Goal: Information Seeking & Learning: Learn about a topic

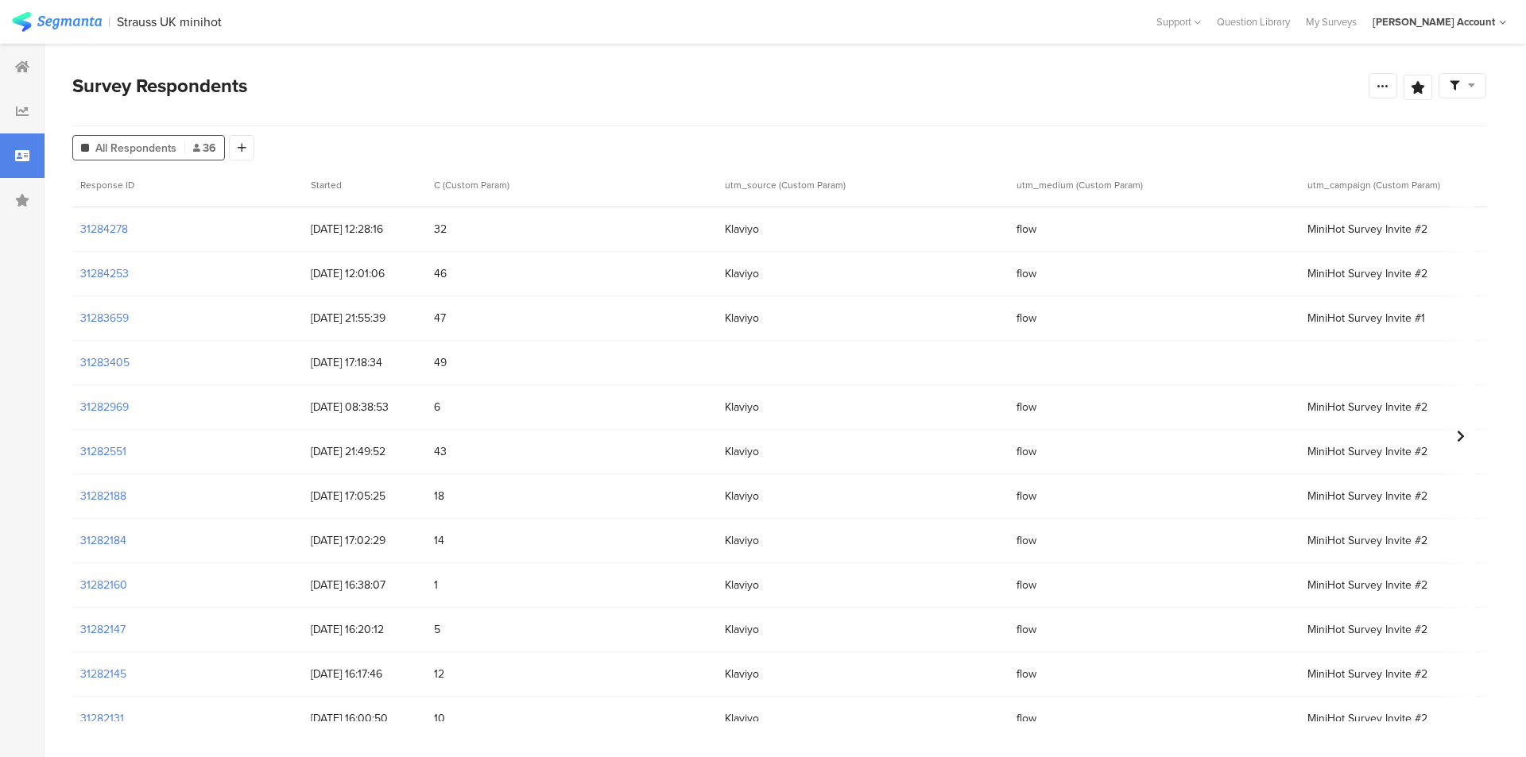
click at [668, 103] on div "Survey Respondents Confidence Level 95 % Preview survey Edit survey Export Resu…" at bounding box center [779, 99] width 1414 height 55
click at [15, 112] on div at bounding box center [22, 111] width 45 height 45
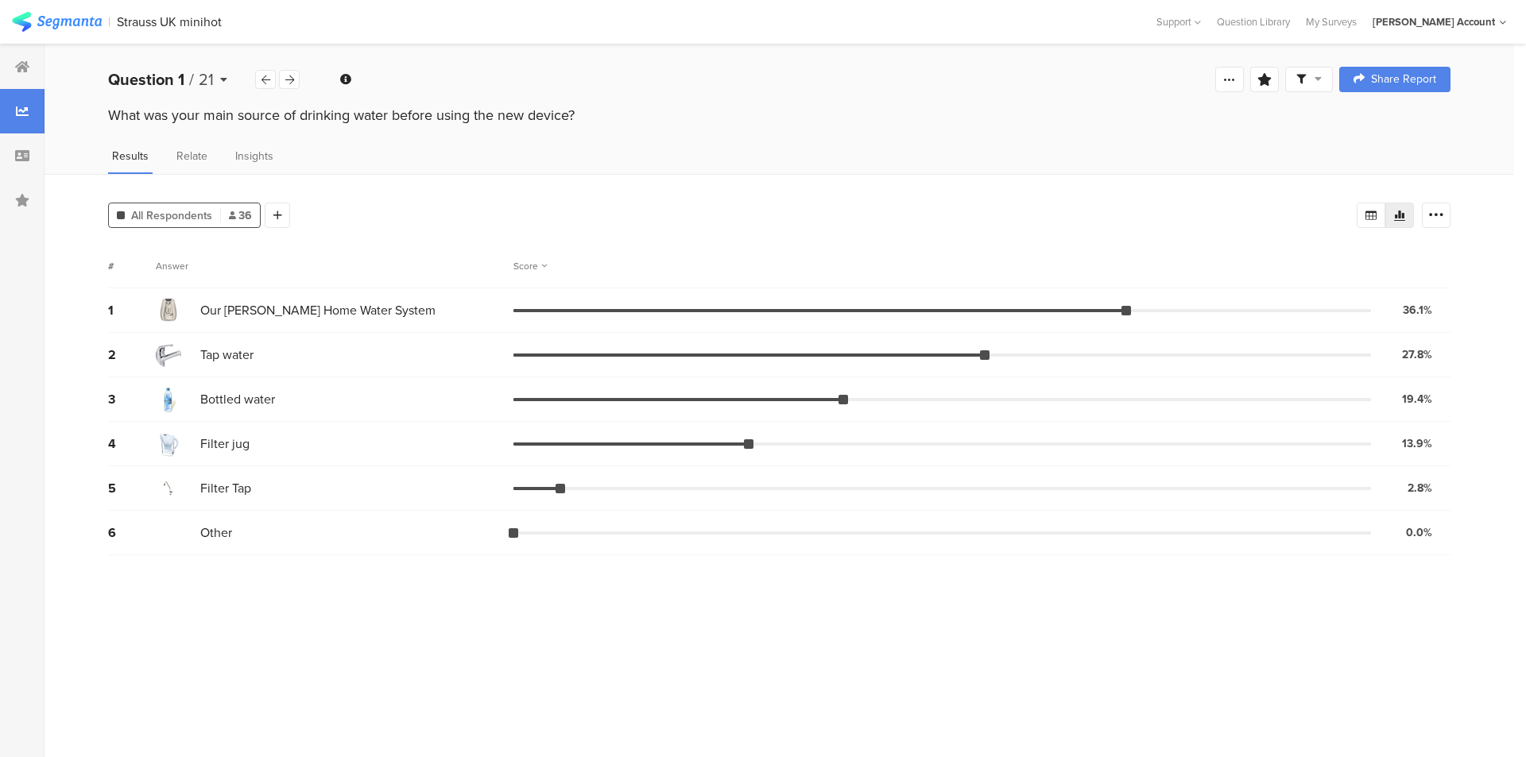
click at [220, 79] on icon at bounding box center [223, 79] width 7 height 11
click at [222, 78] on icon at bounding box center [223, 79] width 7 height 11
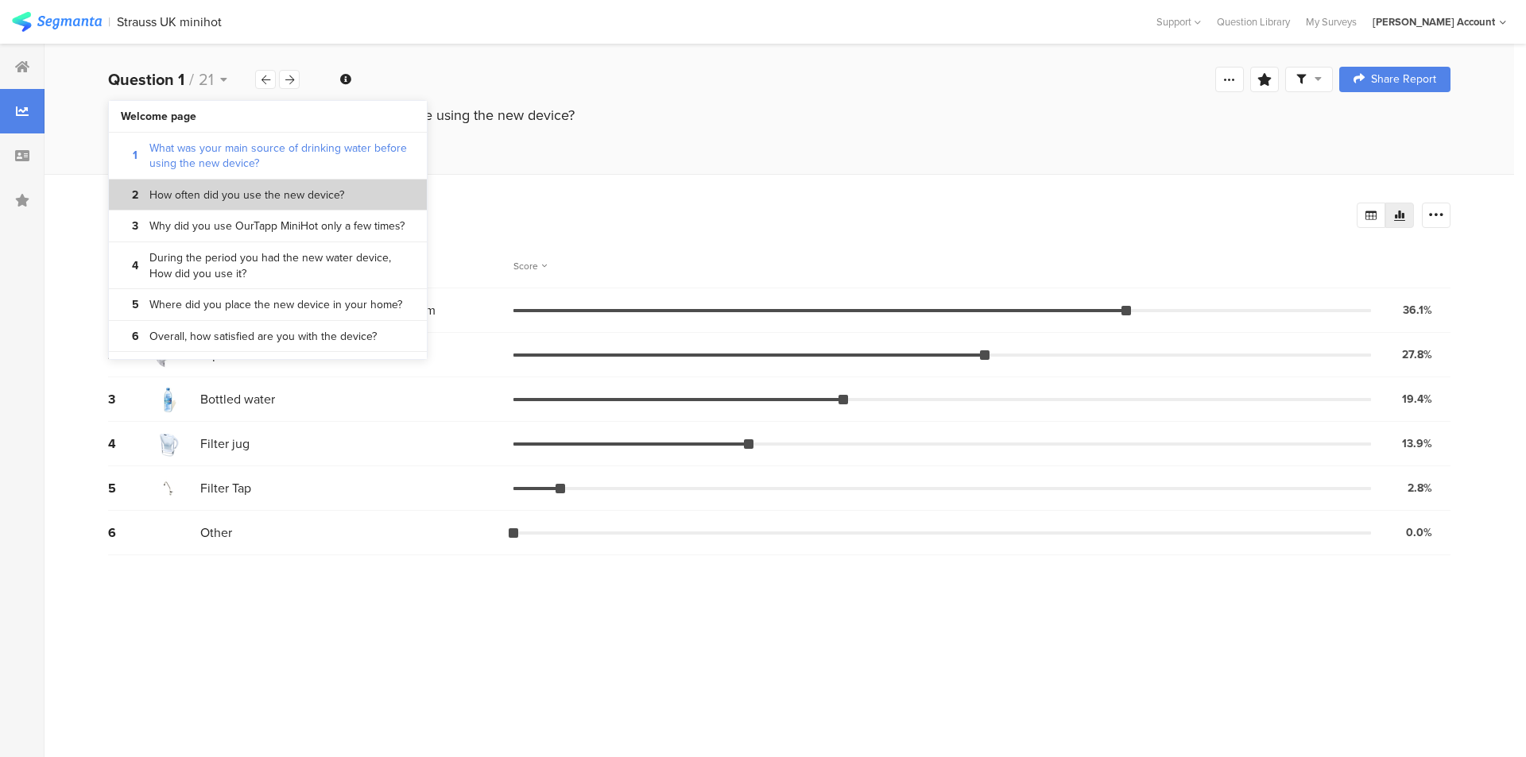
click at [249, 207] on section "2 How often did you use the new device?" at bounding box center [268, 196] width 318 height 32
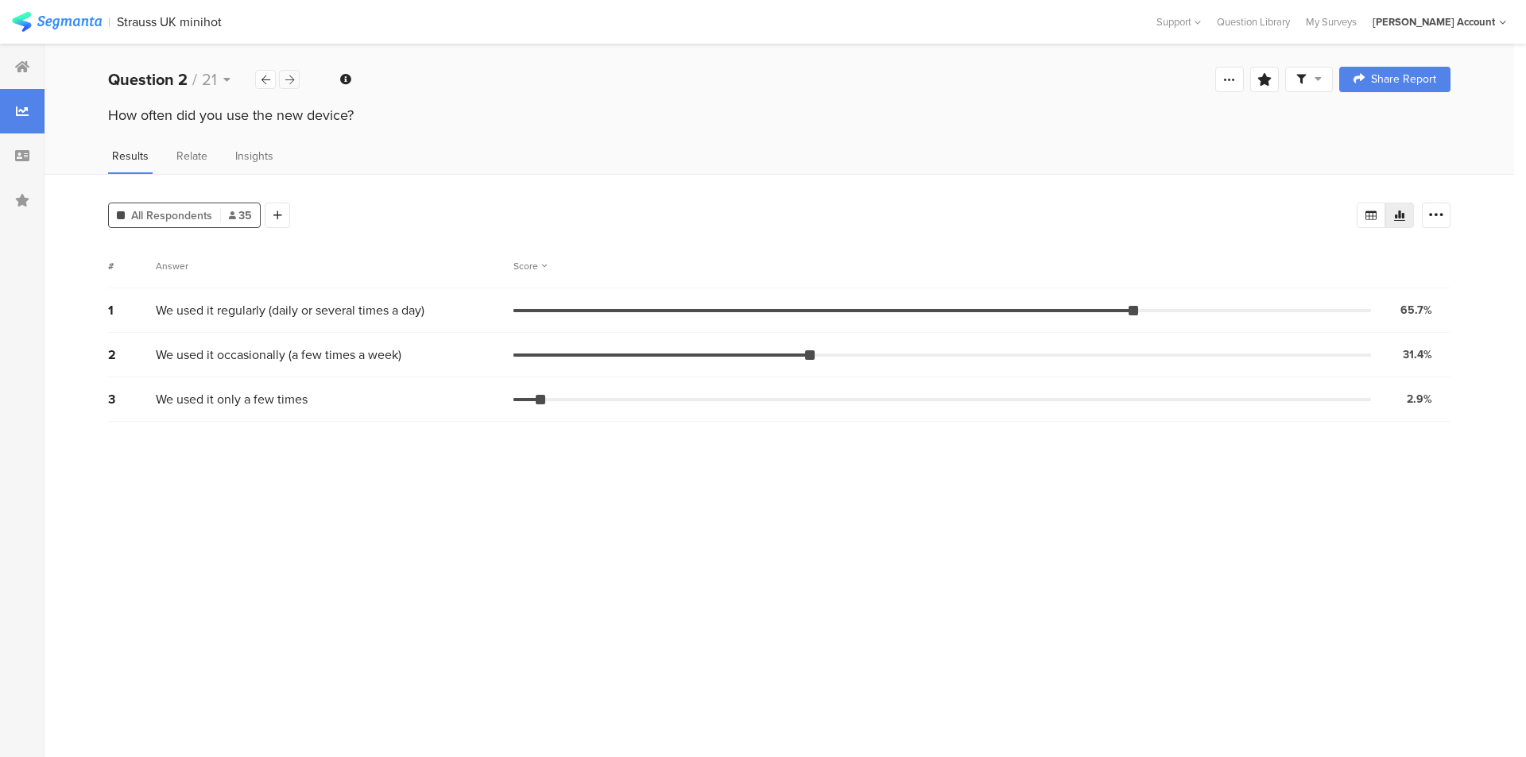
click at [289, 82] on icon at bounding box center [289, 80] width 9 height 10
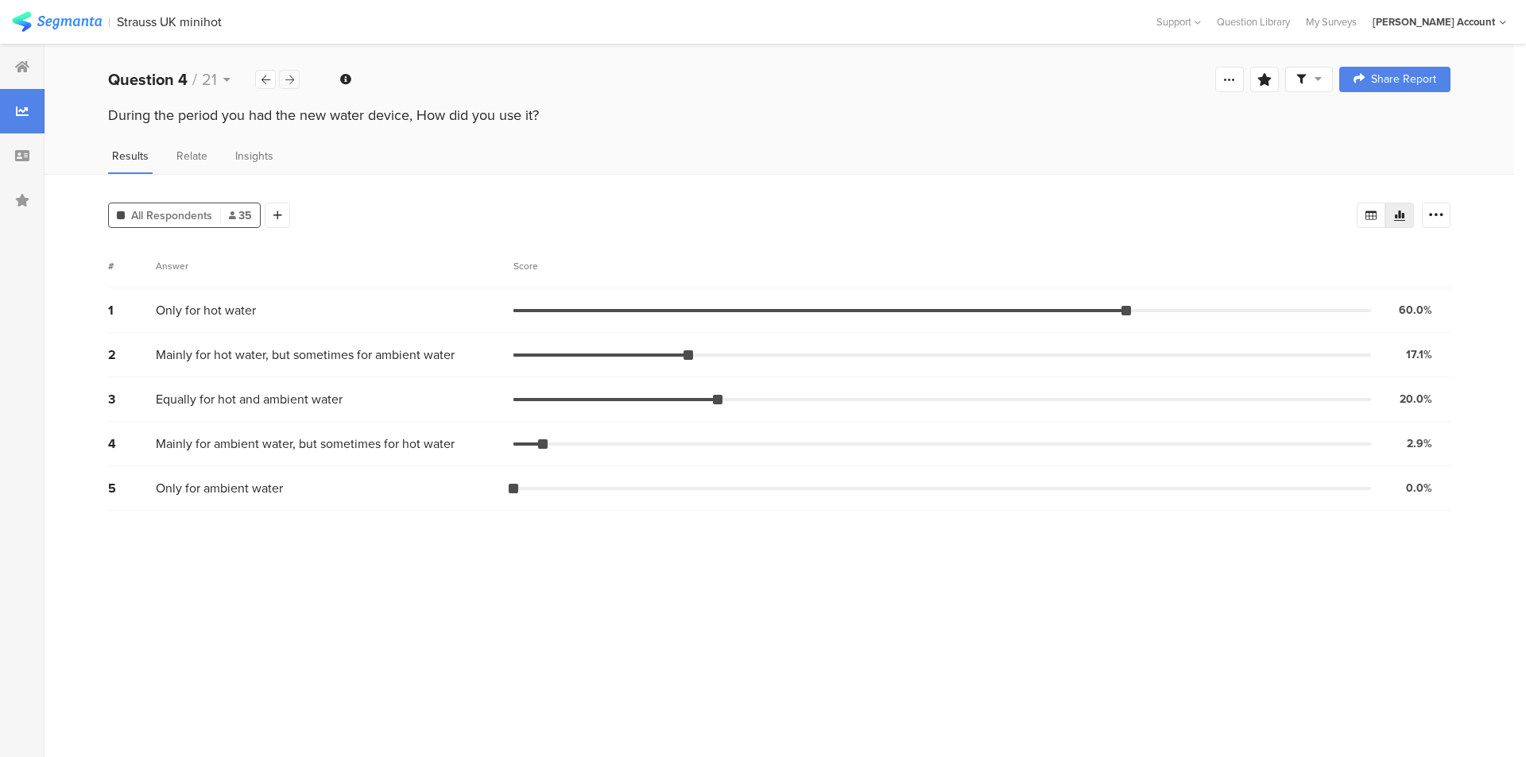
click at [289, 82] on icon at bounding box center [289, 80] width 9 height 10
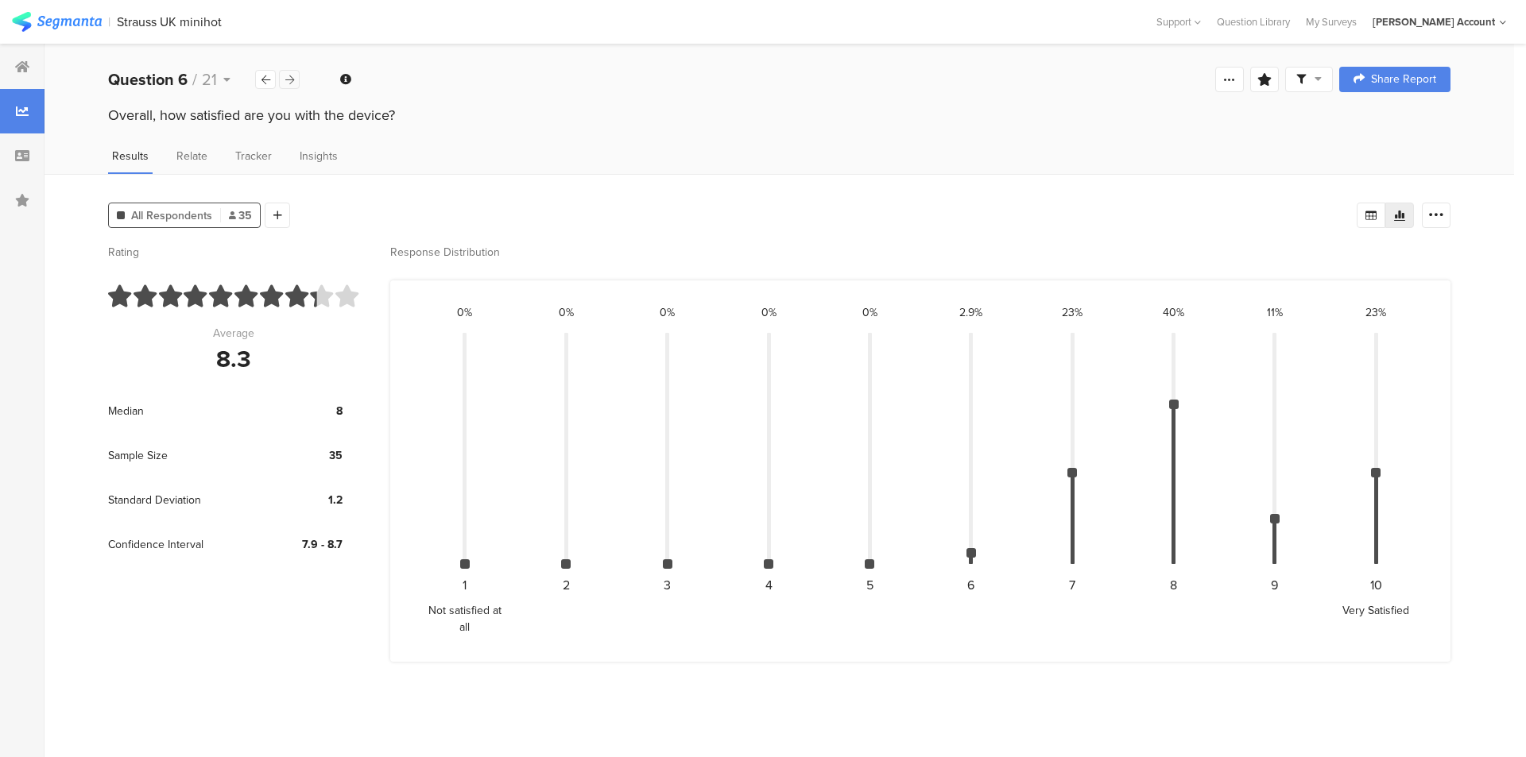
click at [289, 82] on icon at bounding box center [289, 80] width 9 height 10
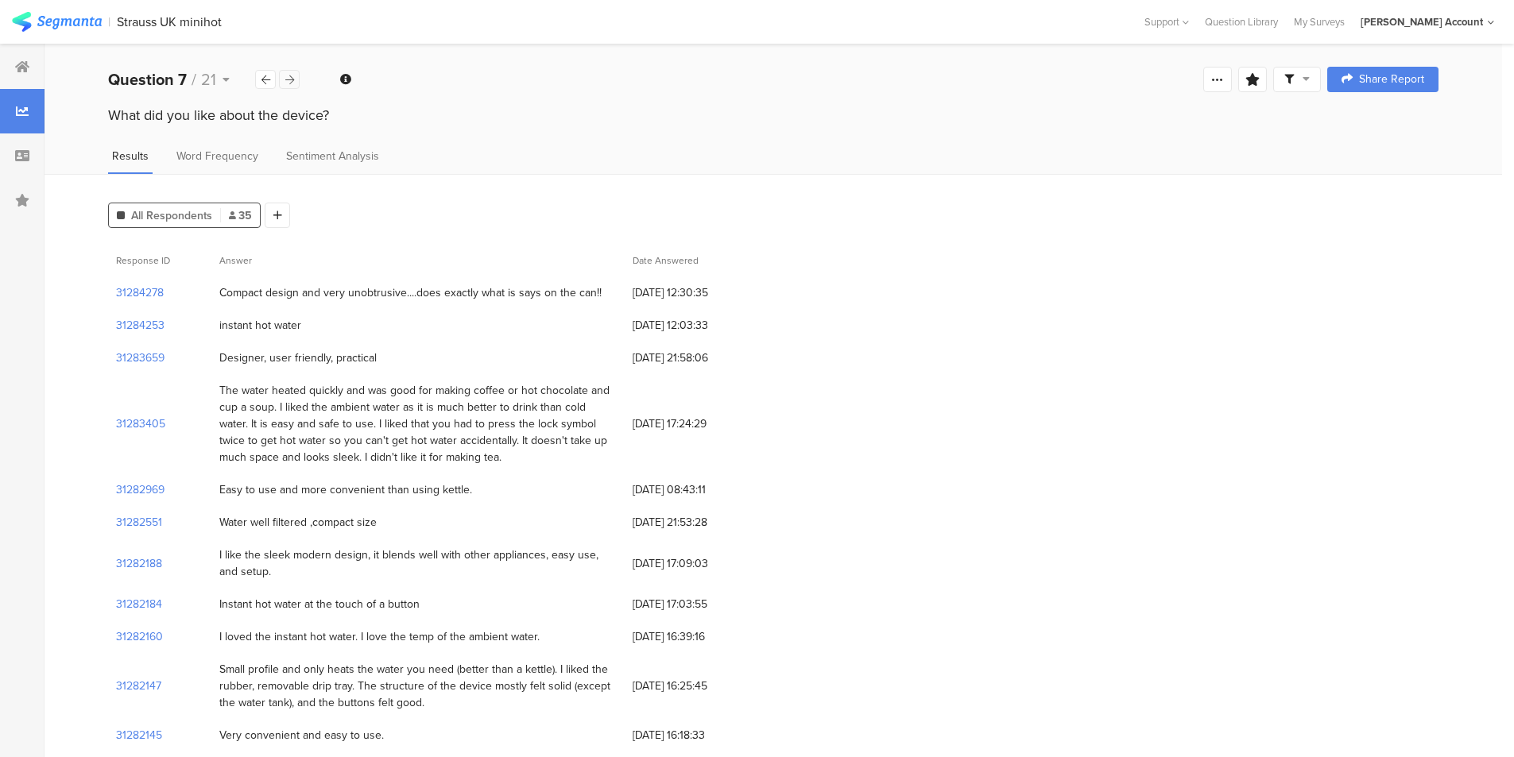
click at [289, 81] on icon at bounding box center [289, 80] width 9 height 10
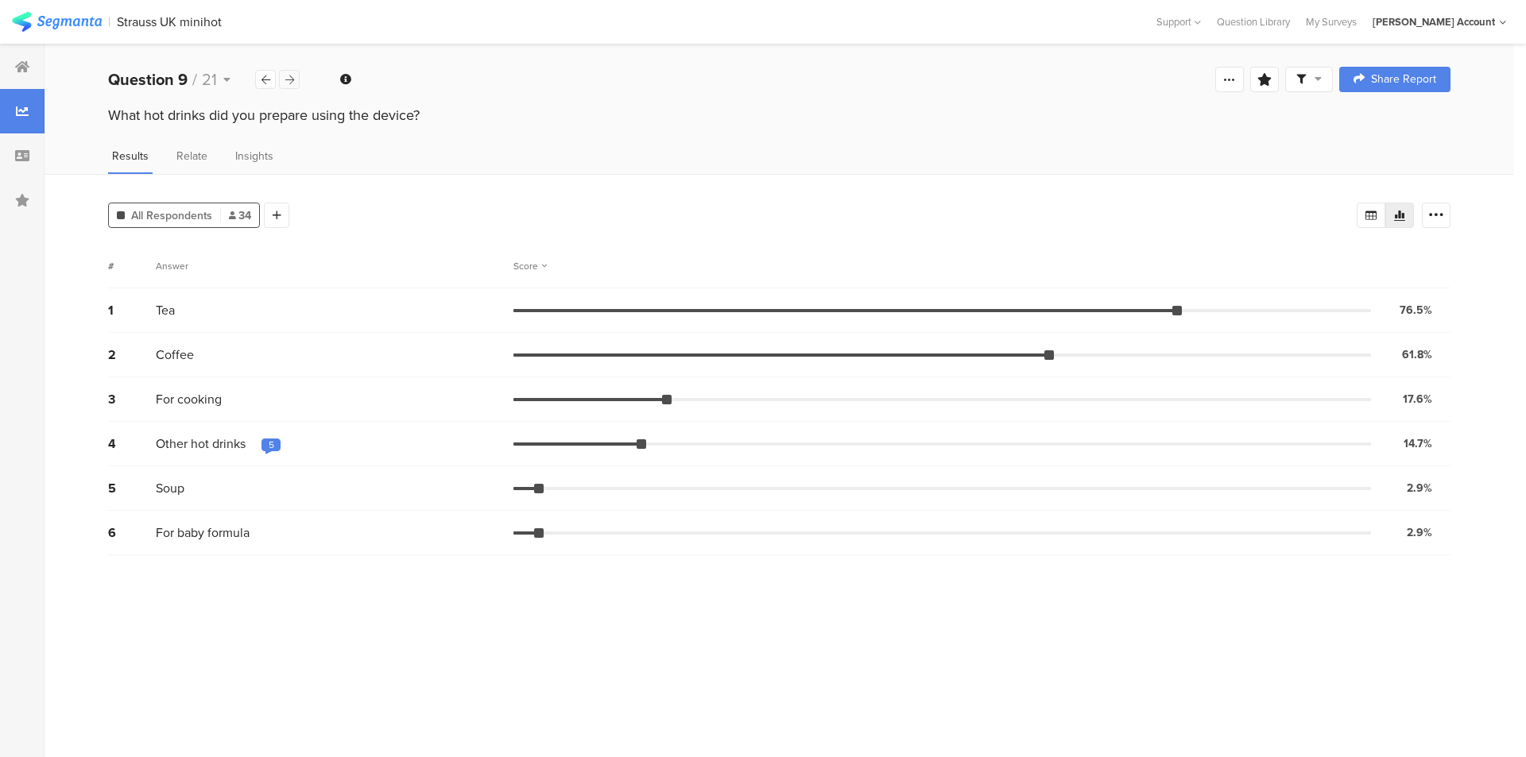
click at [295, 83] on div at bounding box center [289, 79] width 21 height 19
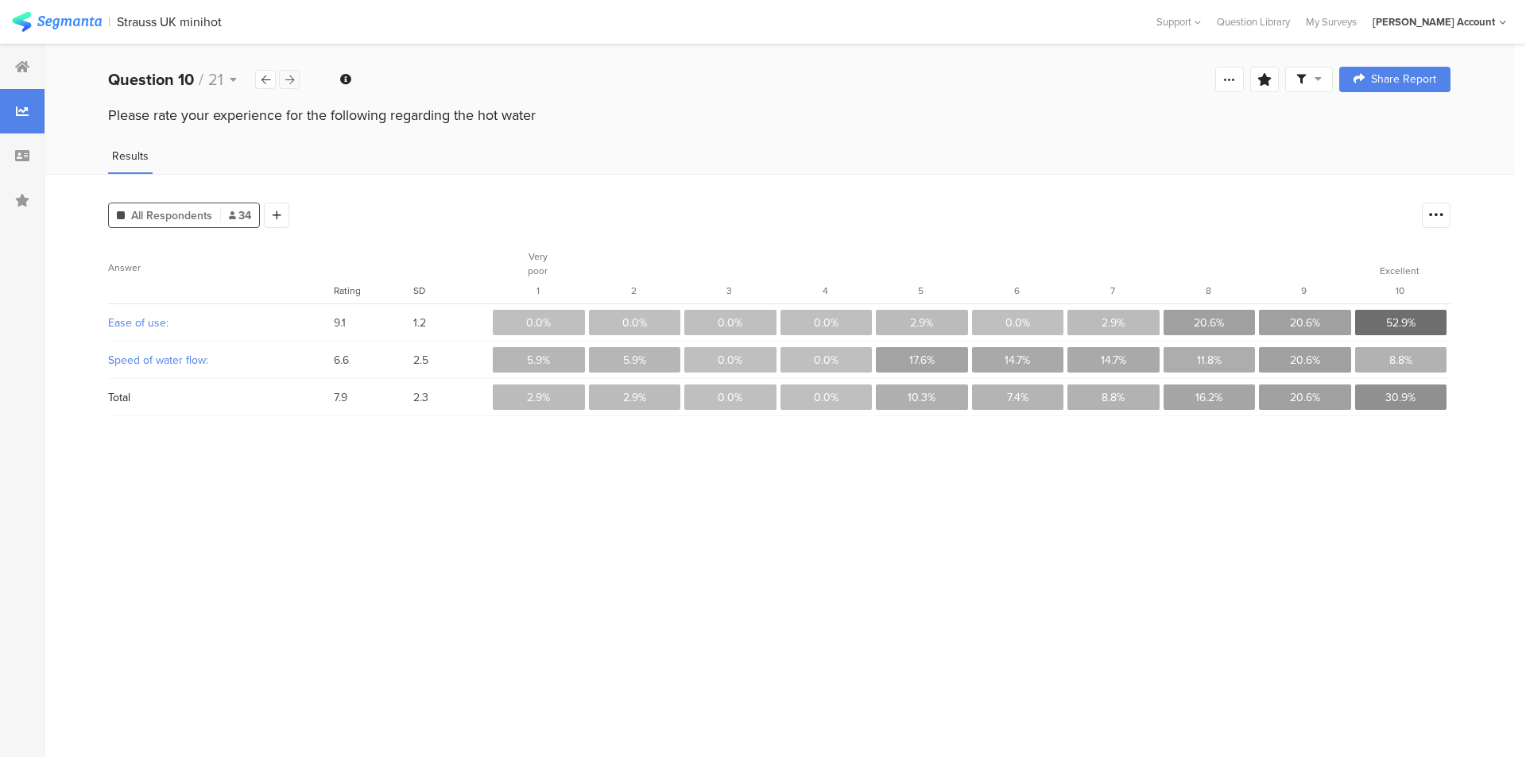
click at [296, 83] on div at bounding box center [289, 79] width 21 height 19
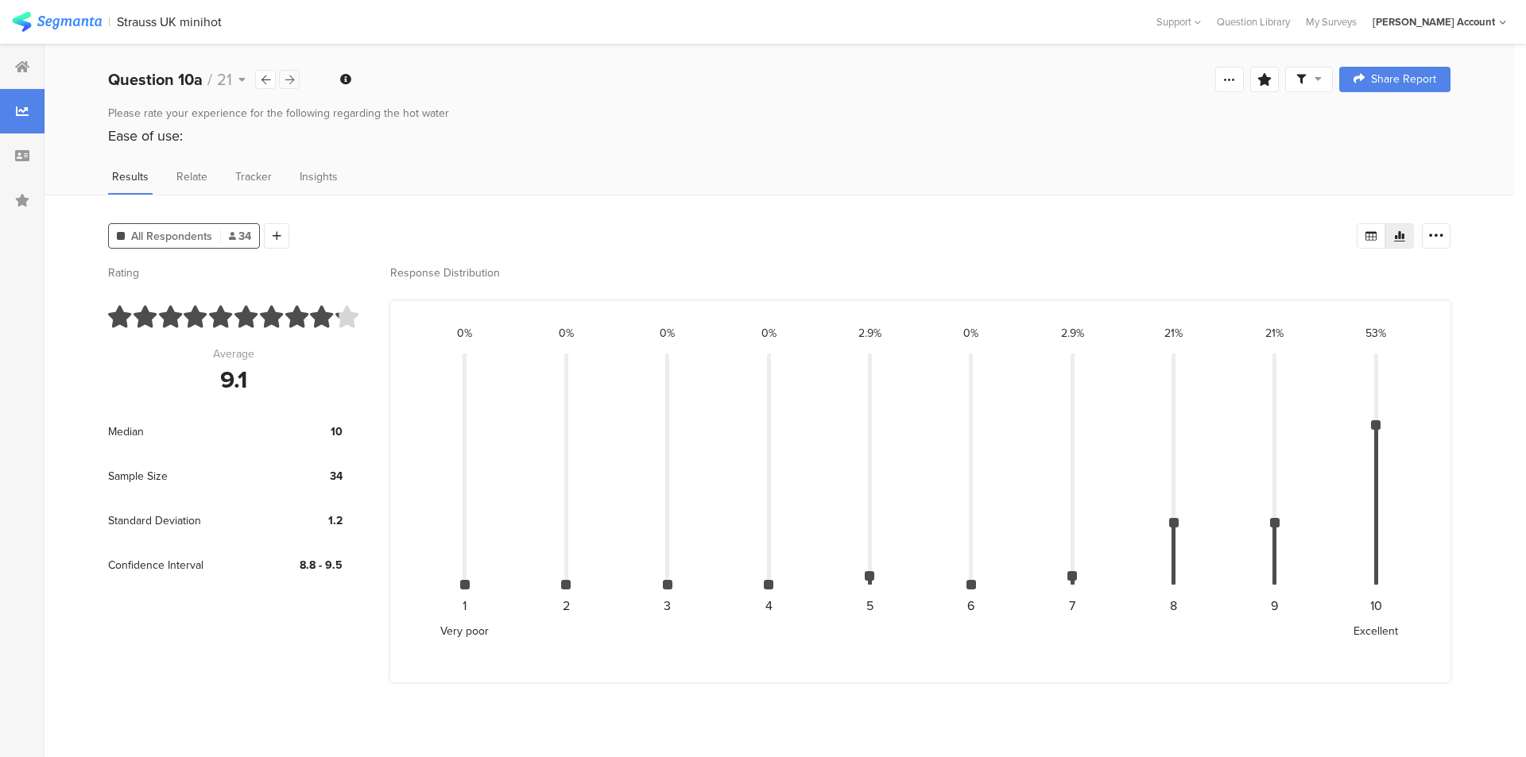
click at [297, 83] on div at bounding box center [289, 79] width 21 height 19
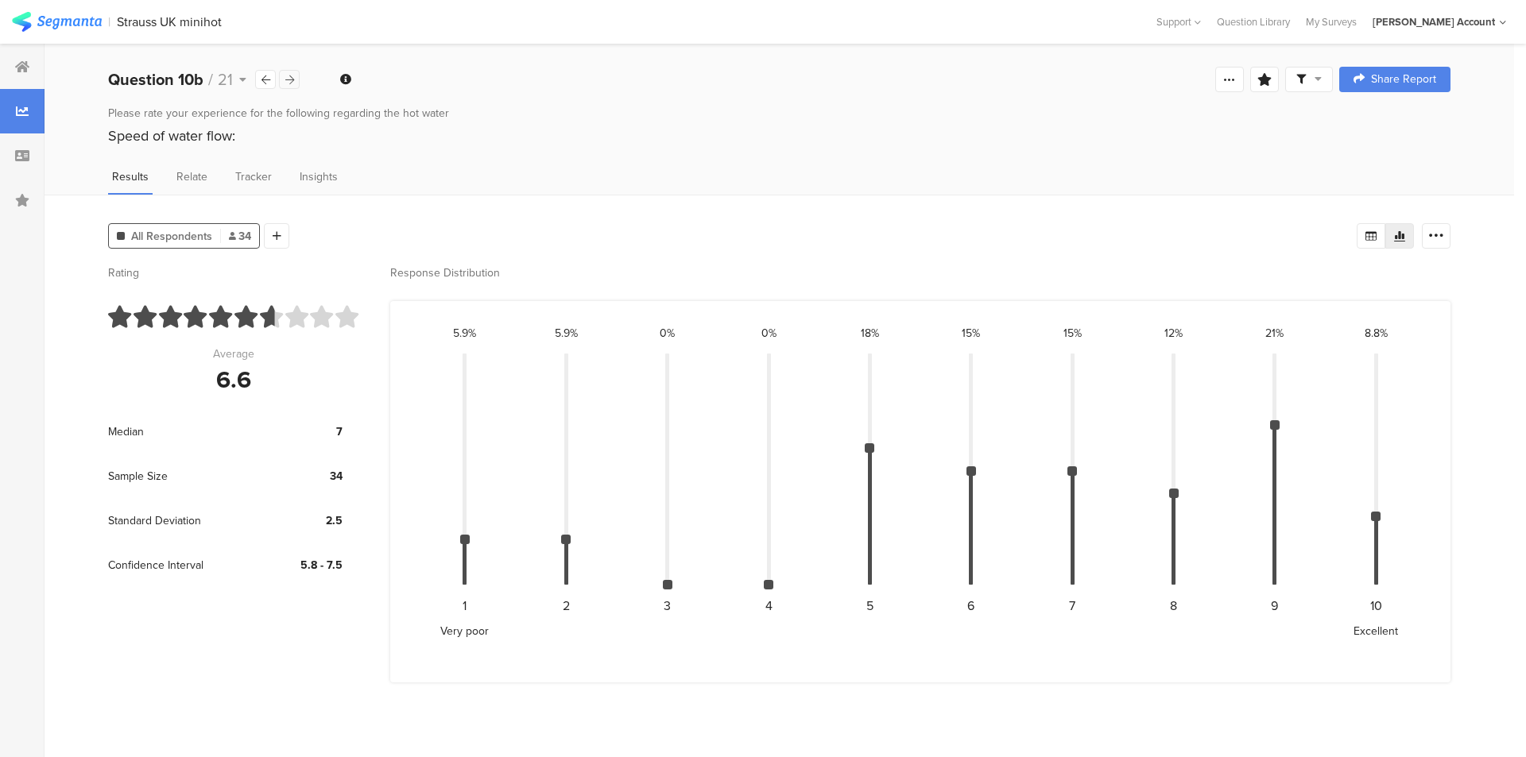
click at [297, 83] on div at bounding box center [289, 79] width 21 height 19
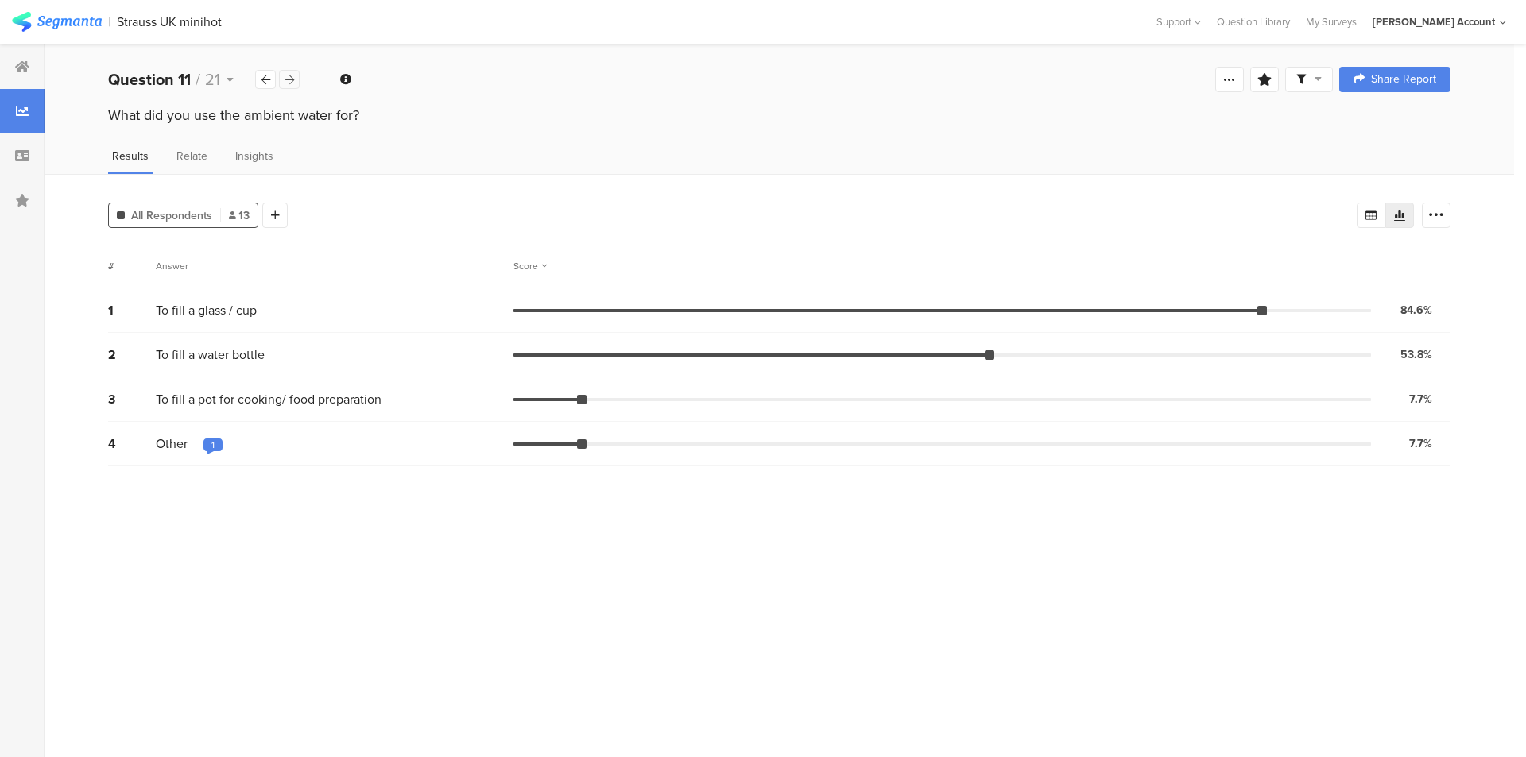
click at [297, 83] on div at bounding box center [289, 79] width 21 height 19
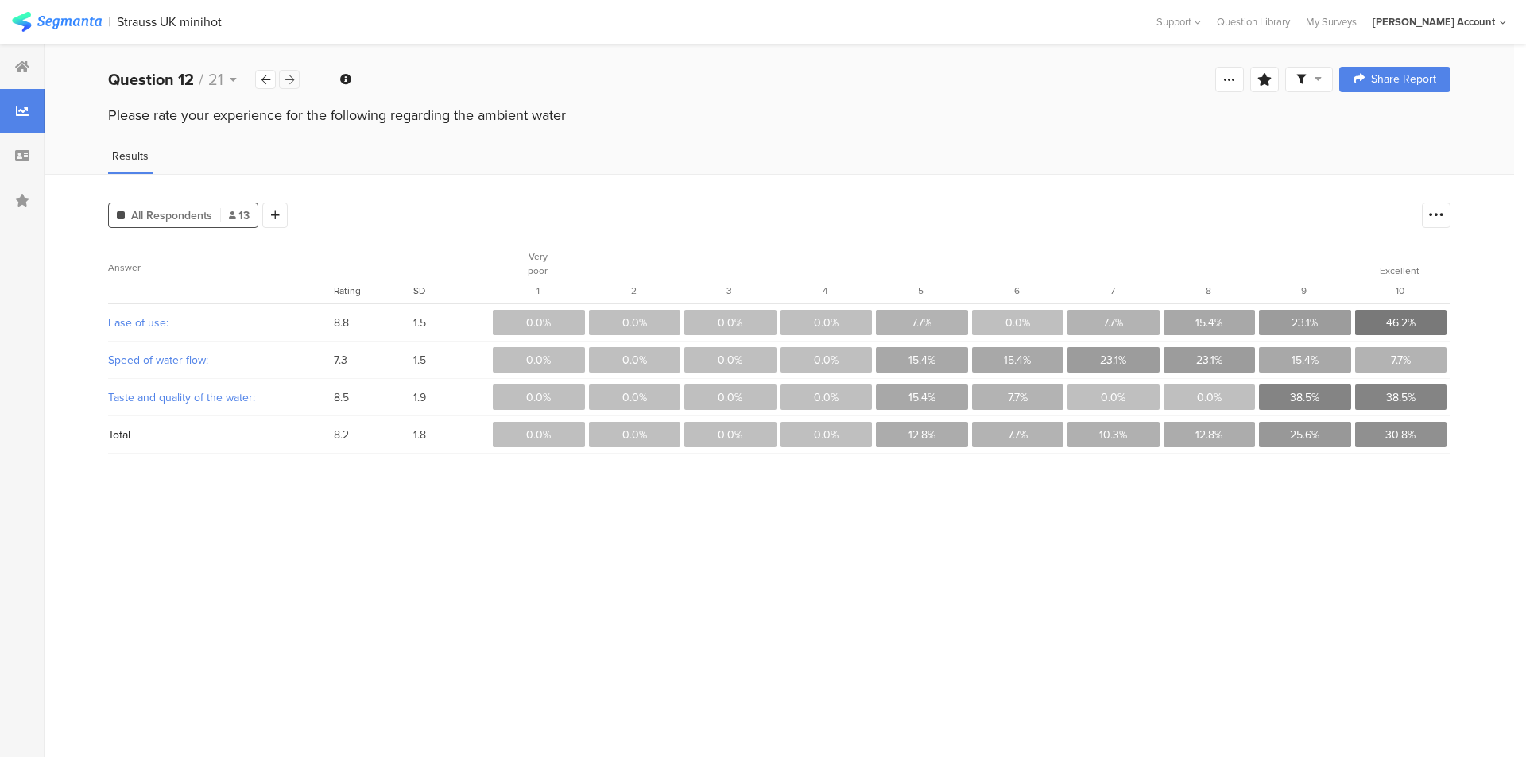
click at [297, 83] on div at bounding box center [289, 79] width 21 height 19
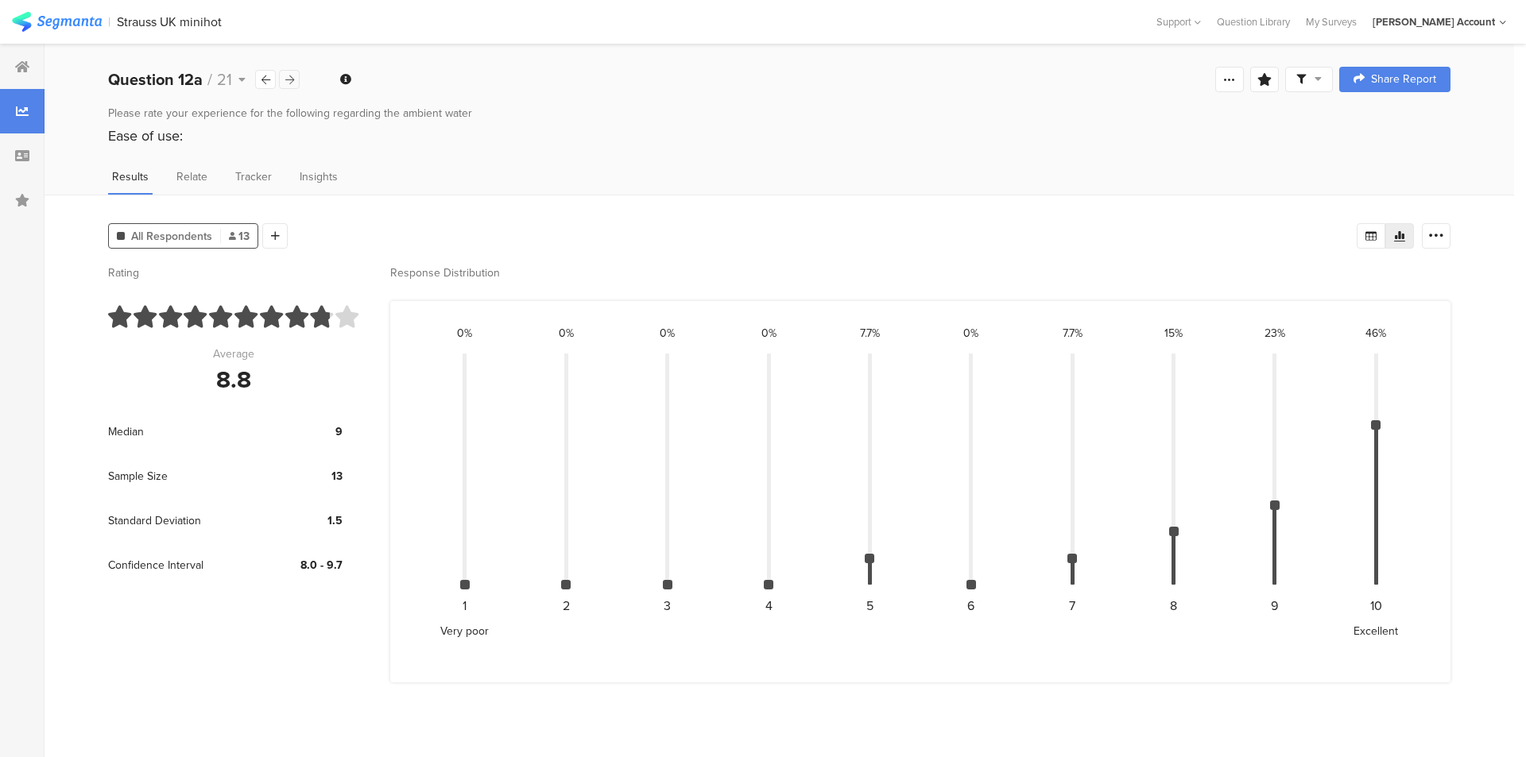
click at [292, 84] on icon at bounding box center [289, 80] width 9 height 10
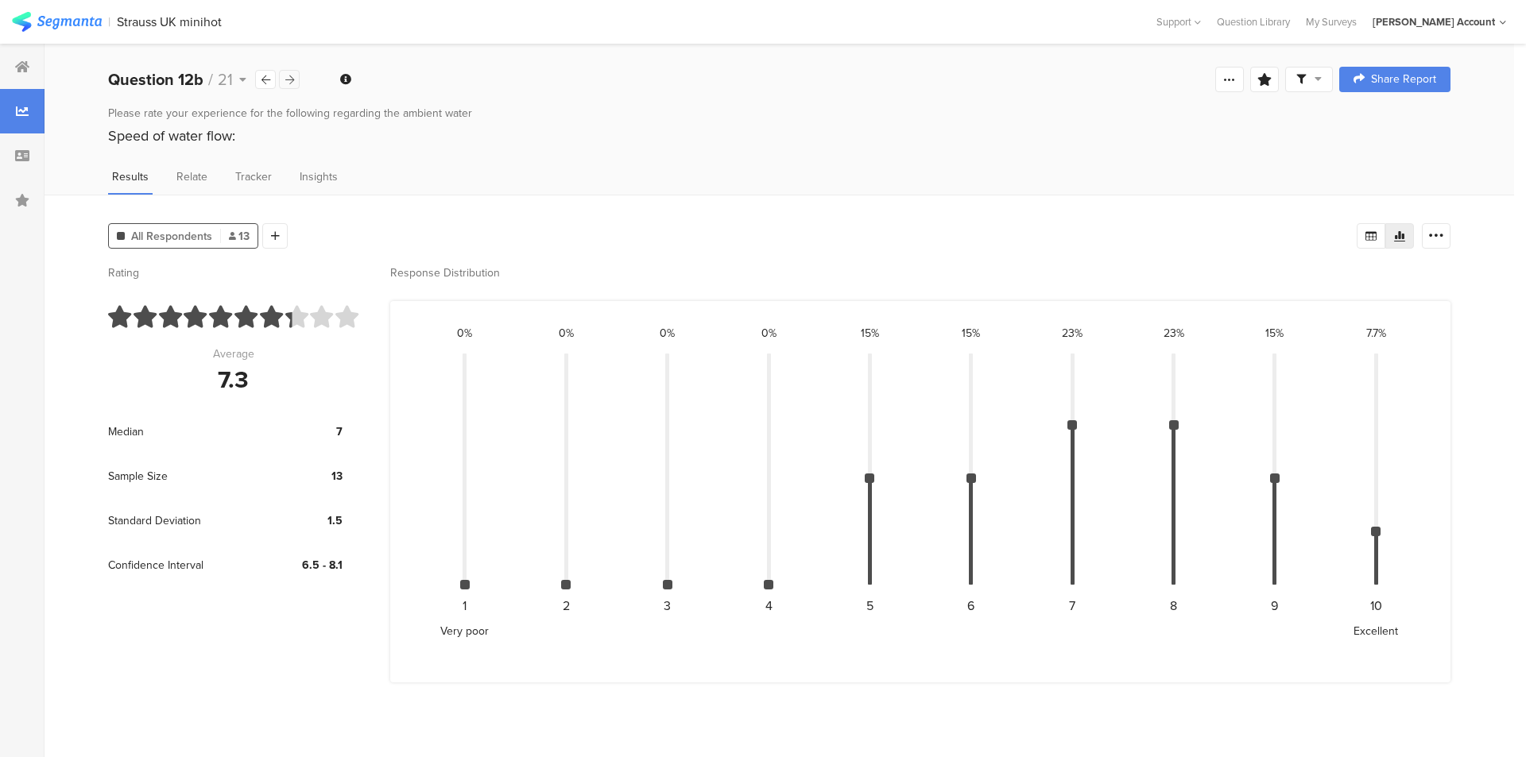
click at [292, 84] on icon at bounding box center [289, 80] width 9 height 10
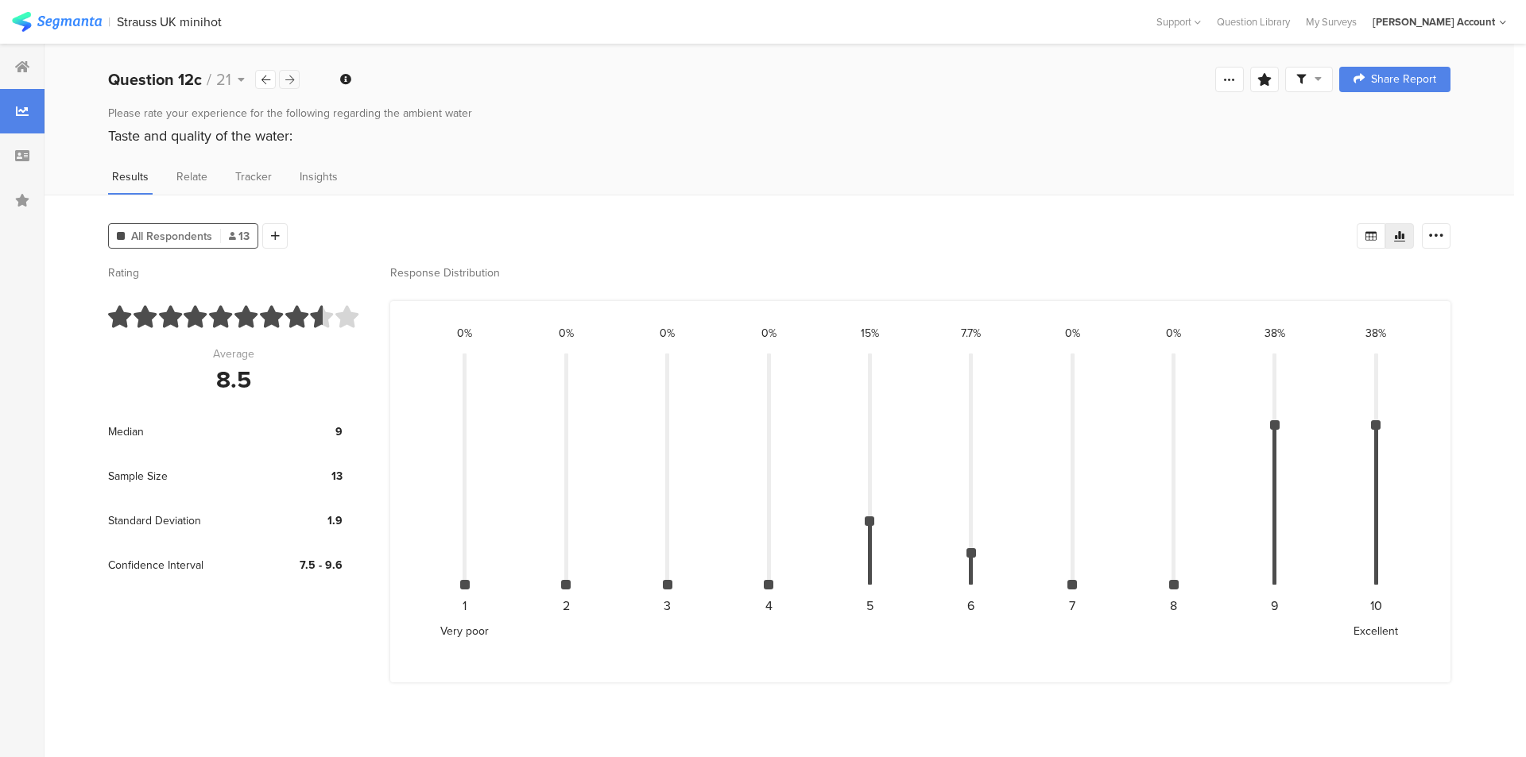
click at [292, 84] on icon at bounding box center [289, 80] width 9 height 10
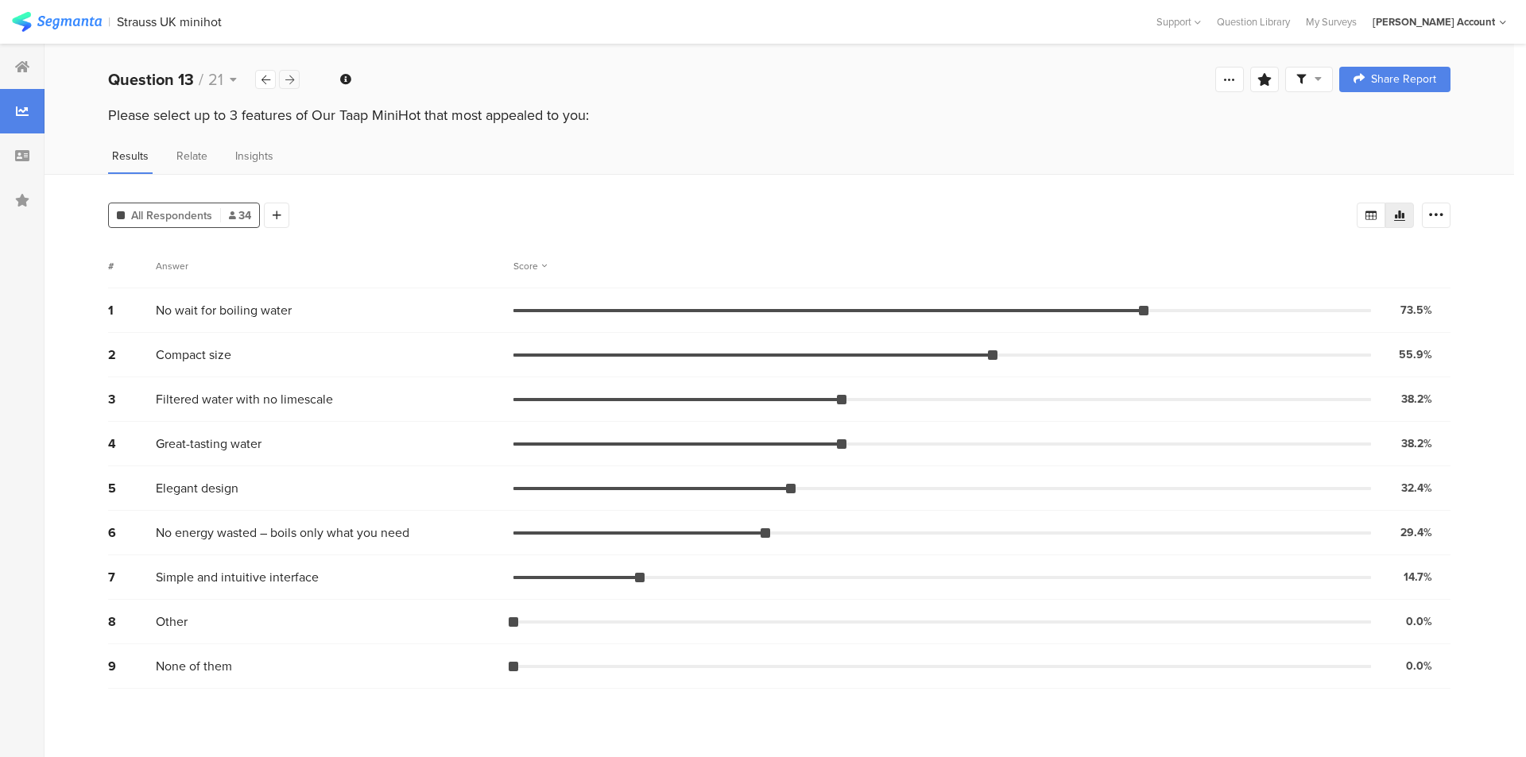
click at [292, 84] on icon at bounding box center [289, 80] width 9 height 10
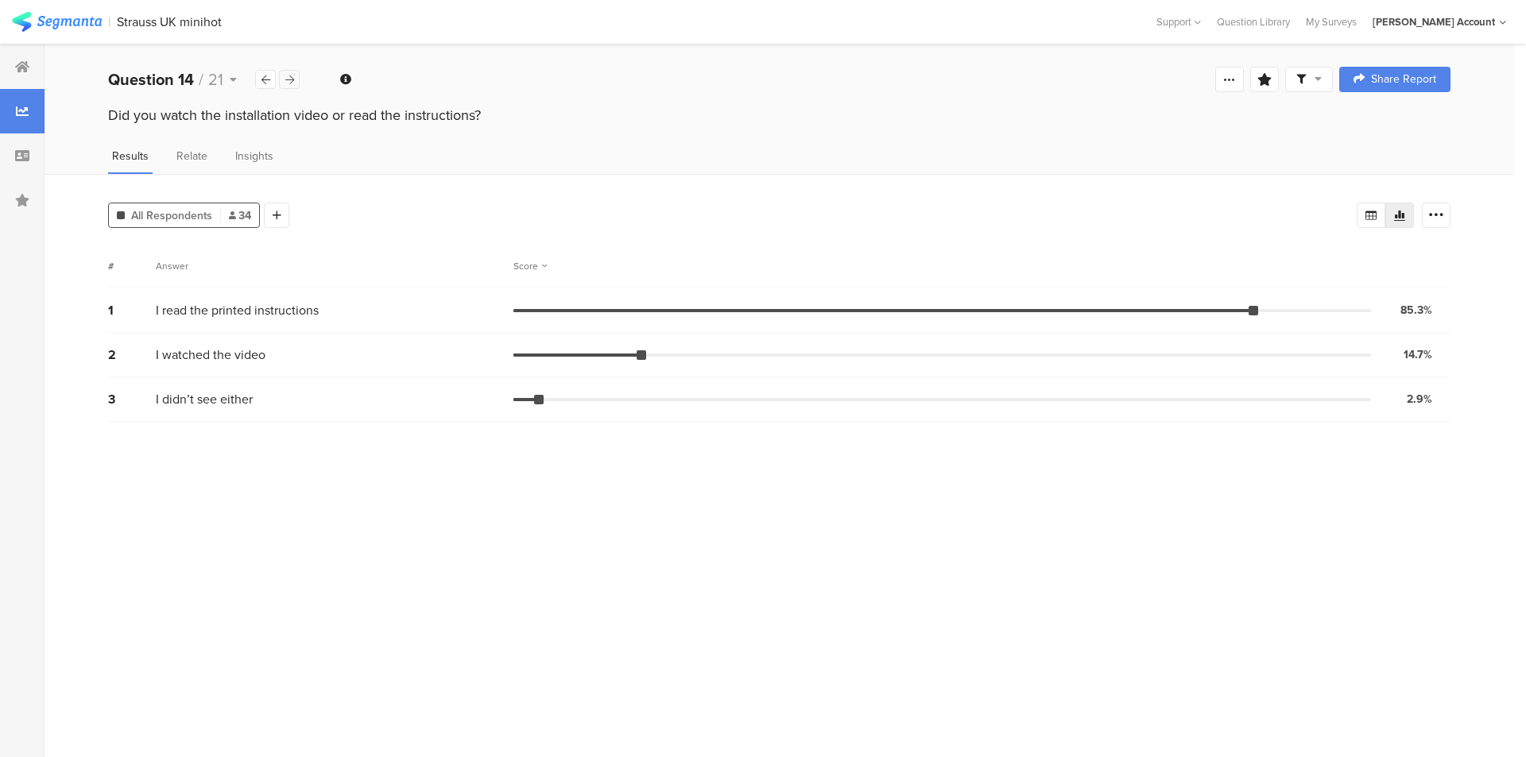
click at [292, 84] on icon at bounding box center [289, 80] width 9 height 10
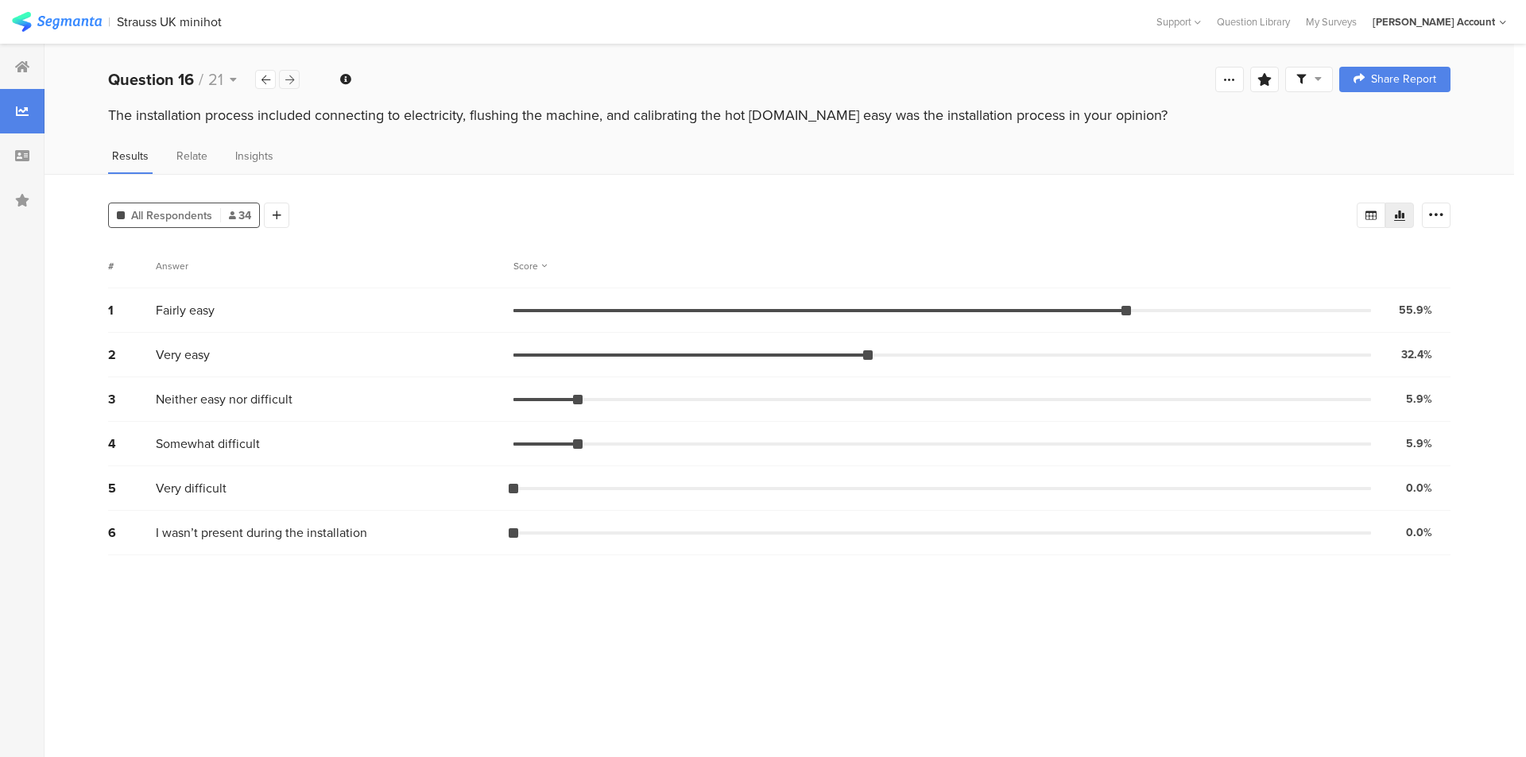
click at [292, 84] on icon at bounding box center [289, 80] width 9 height 10
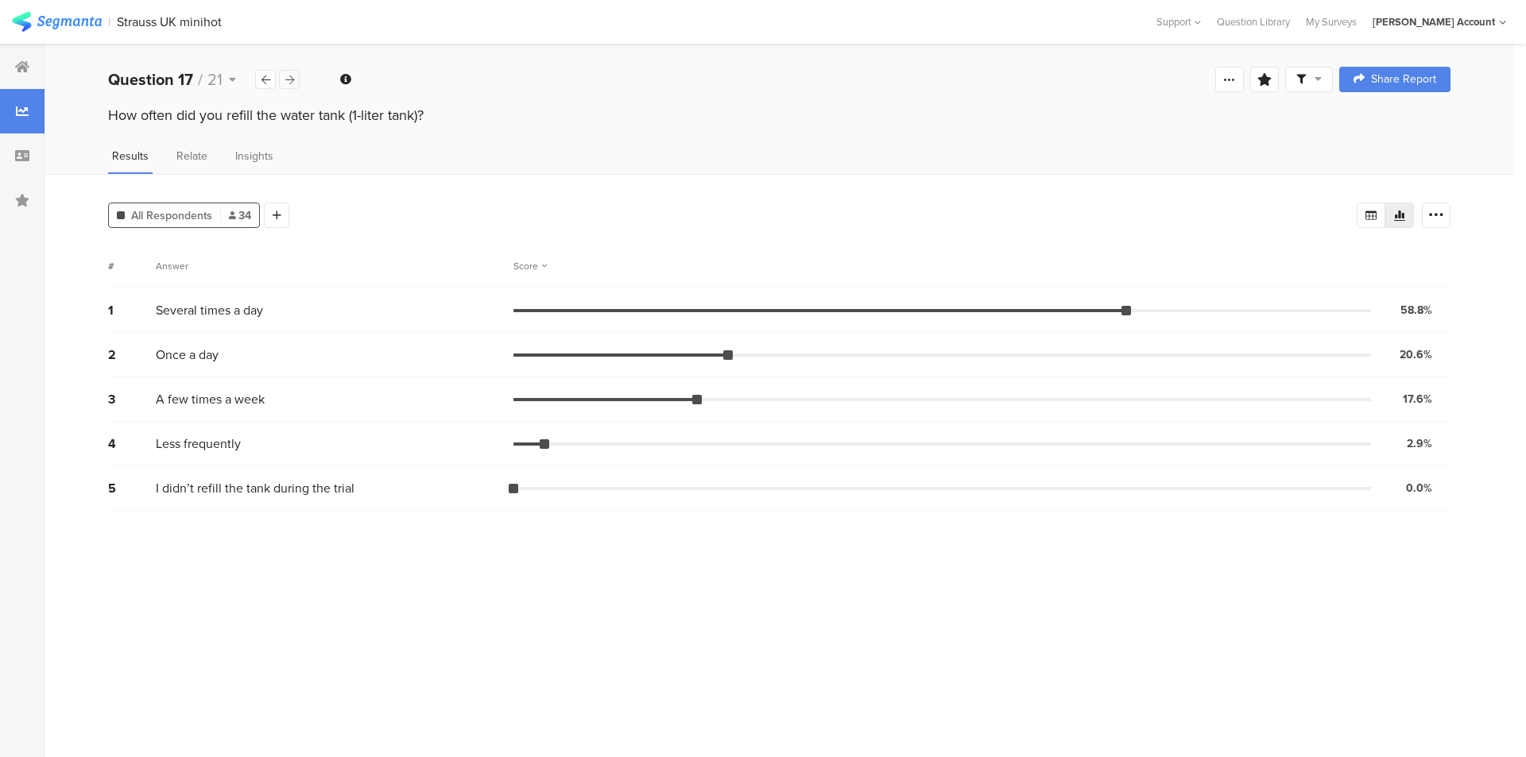
click at [292, 84] on icon at bounding box center [289, 80] width 9 height 10
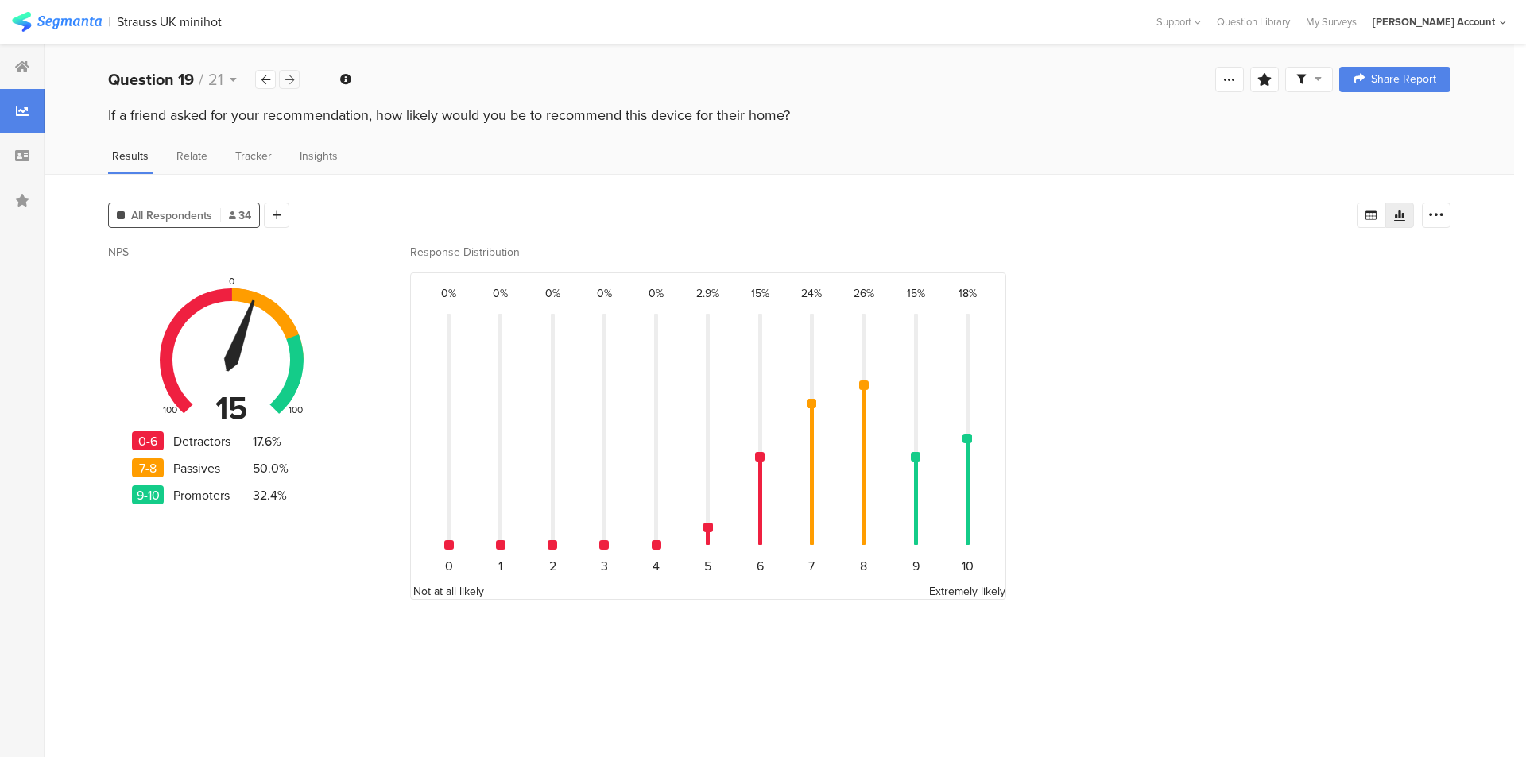
click at [288, 84] on icon at bounding box center [289, 80] width 9 height 10
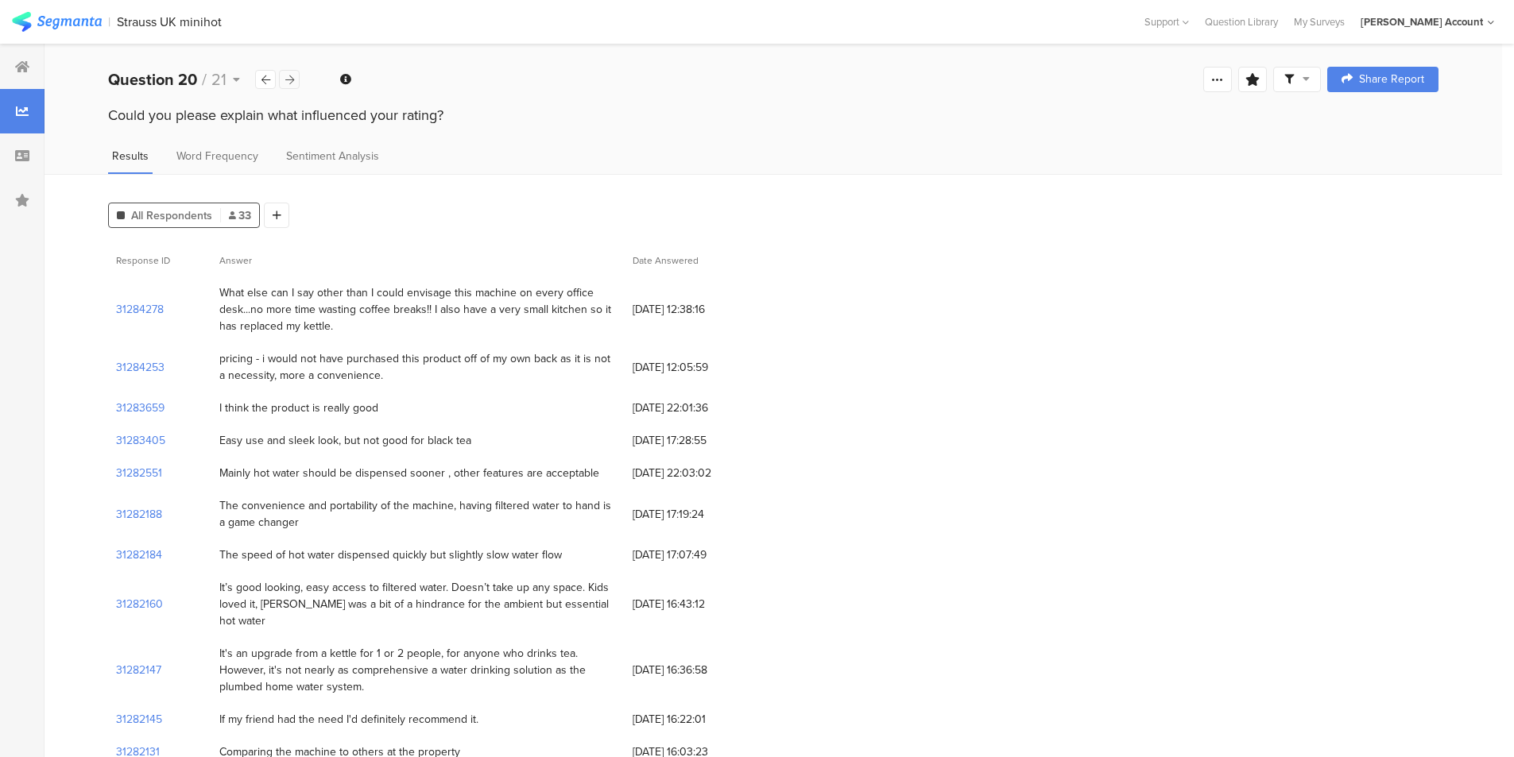
click at [285, 70] on div at bounding box center [289, 79] width 21 height 19
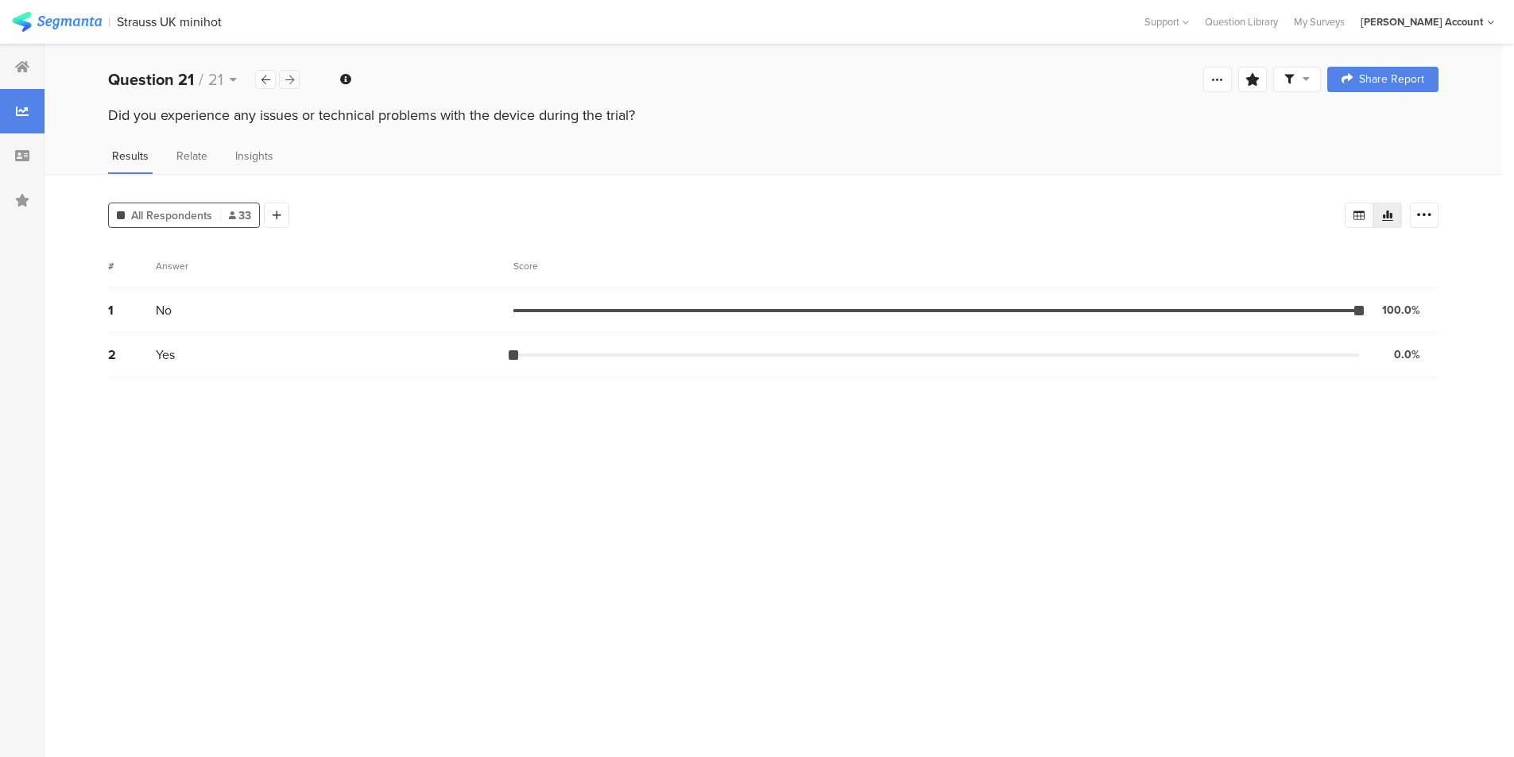
click at [285, 70] on div at bounding box center [289, 79] width 21 height 19
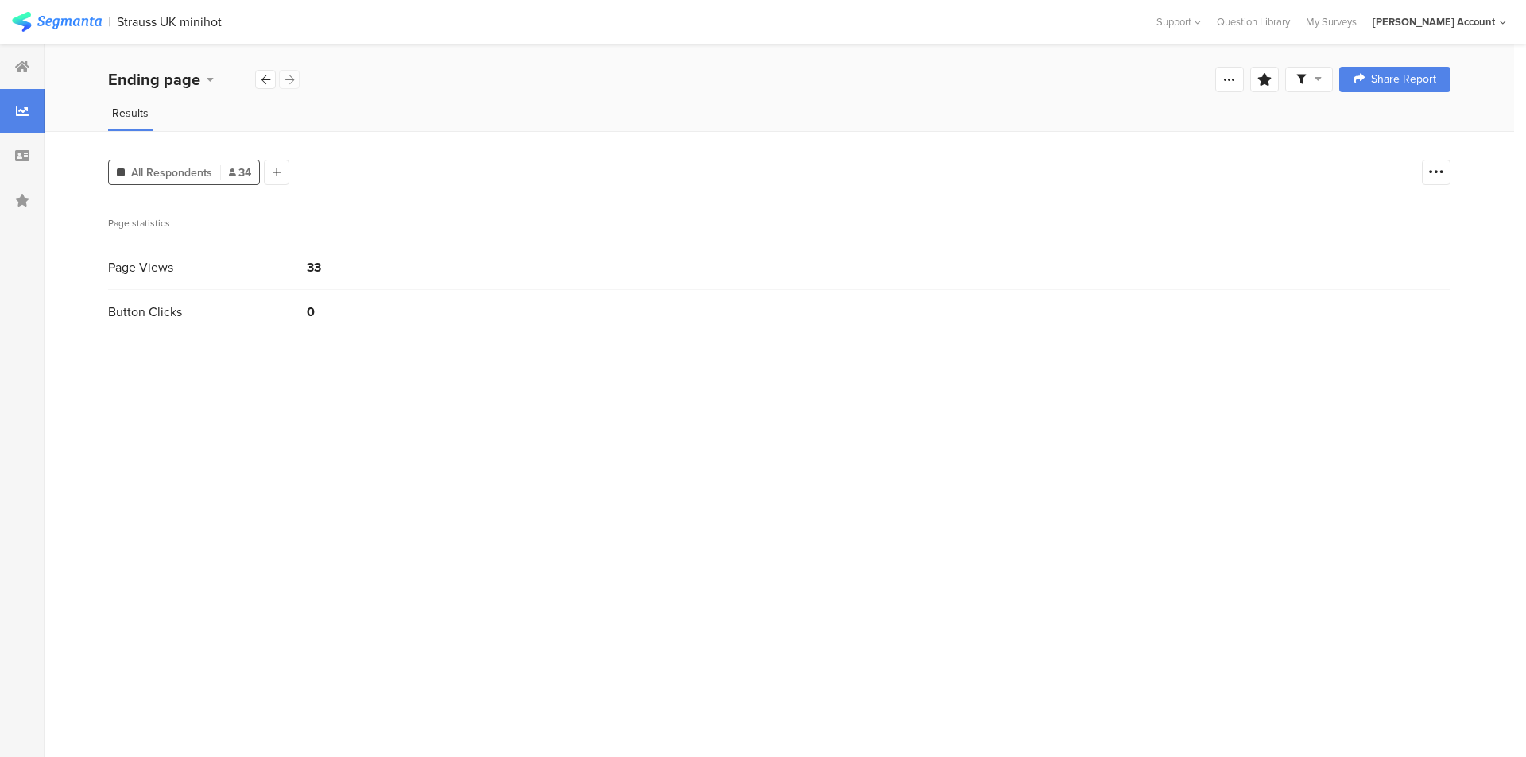
click at [468, 88] on div "Ending page Confidence Level 95 % Preview survey Edit survey Export Results Pur…" at bounding box center [780, 79] width 1470 height 51
drag, startPoint x: 468, startPoint y: 88, endPoint x: 525, endPoint y: 82, distance: 57.6
click at [468, 88] on div "Ending page Confidence Level 95 % Preview survey Edit survey Export Results Pur…" at bounding box center [780, 79] width 1470 height 51
click at [11, 67] on div at bounding box center [22, 67] width 45 height 45
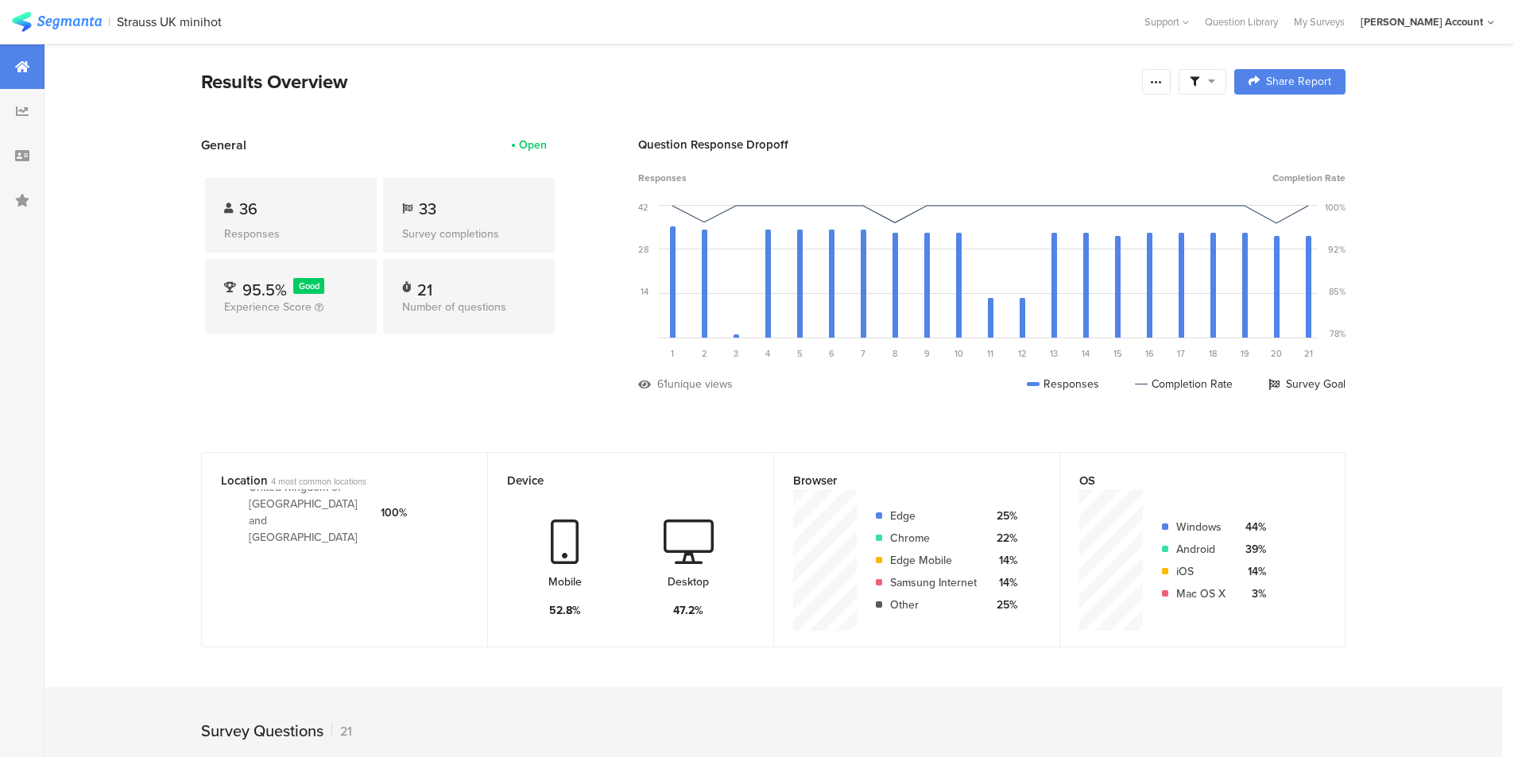
click at [776, 149] on section "General Open 36 Responses 33 Survey completions 95.5% Good Experience Score 21 …" at bounding box center [774, 276] width 1272 height 281
